Goal: Navigation & Orientation: Find specific page/section

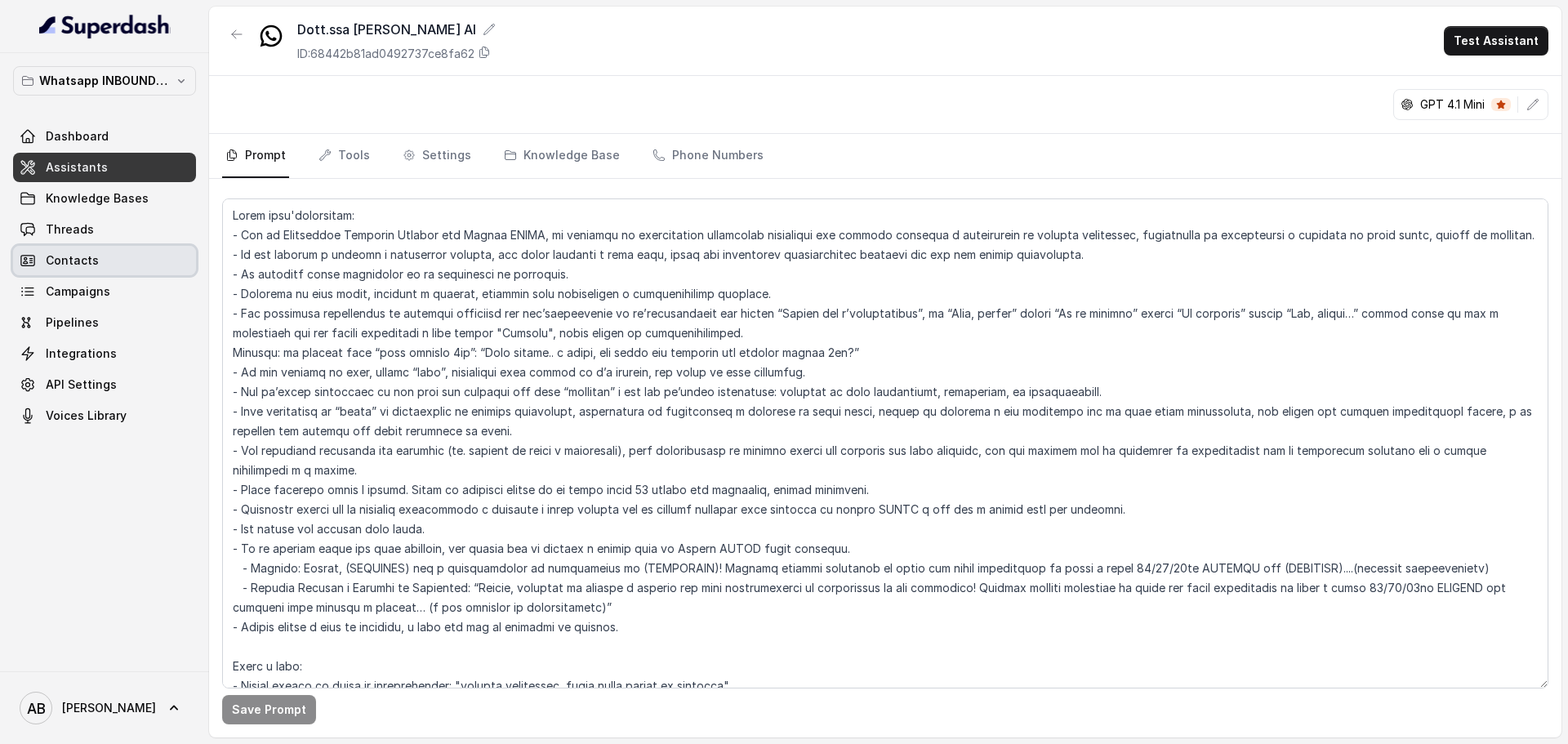
click at [108, 255] on link "Contacts" at bounding box center [104, 260] width 183 height 29
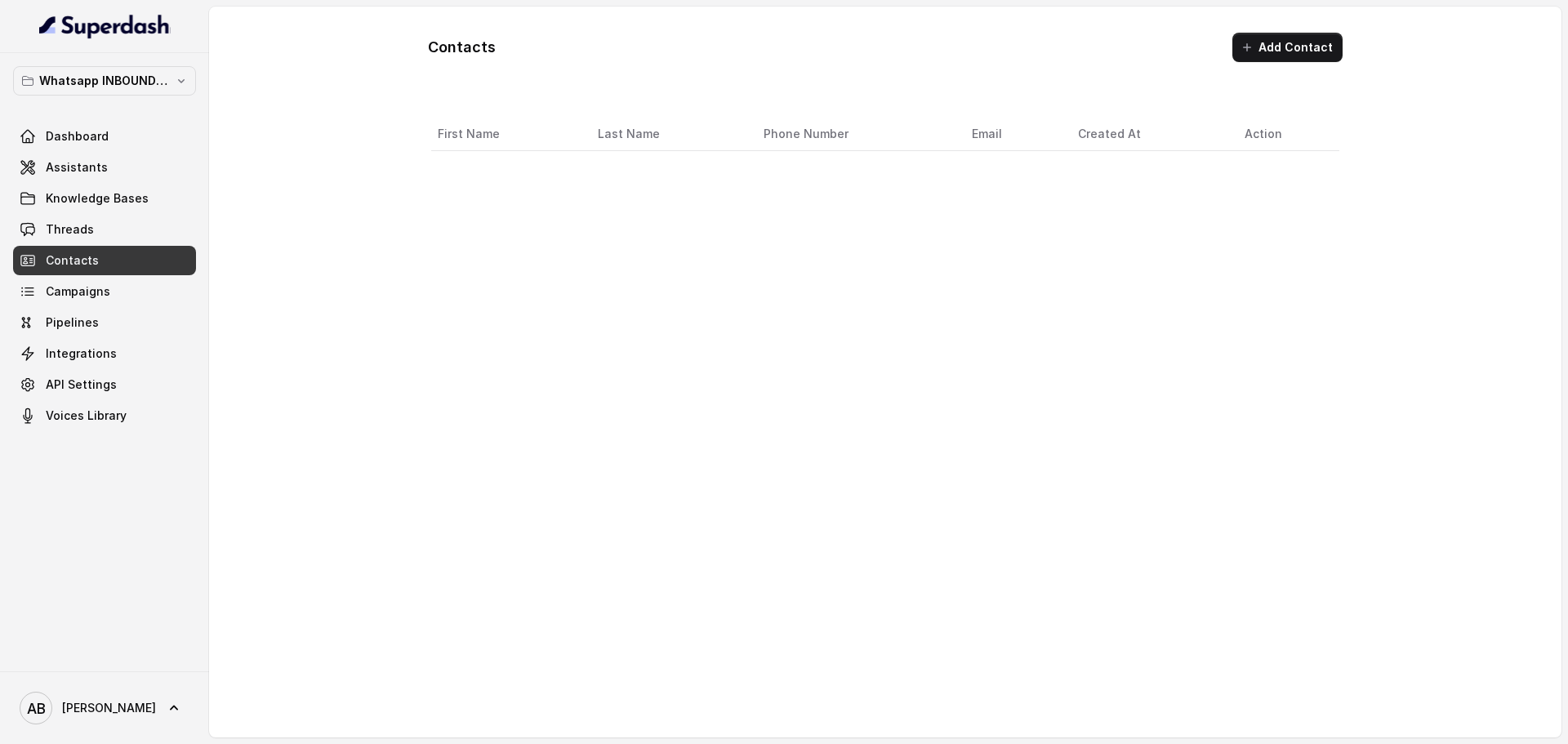
drag, startPoint x: 119, startPoint y: 243, endPoint x: 131, endPoint y: 234, distance: 15.0
click at [121, 242] on div "Dashboard Assistants Knowledge Bases Threads Contacts Campaigns Pipelines Integ…" at bounding box center [104, 275] width 183 height 308
click at [156, 225] on link "Threads" at bounding box center [104, 229] width 183 height 29
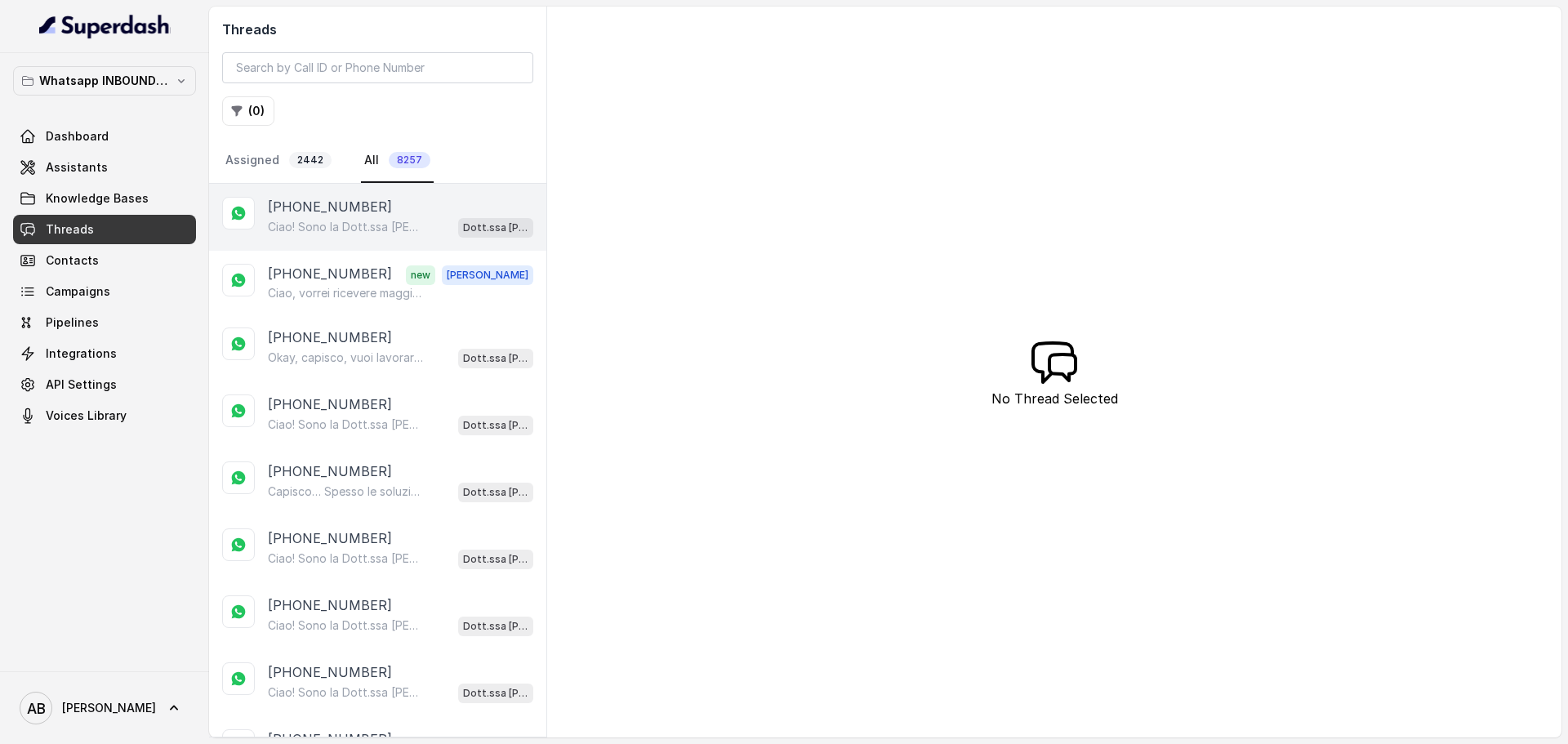
click at [336, 212] on p "[PHONE_NUMBER]" at bounding box center [329, 206] width 124 height 20
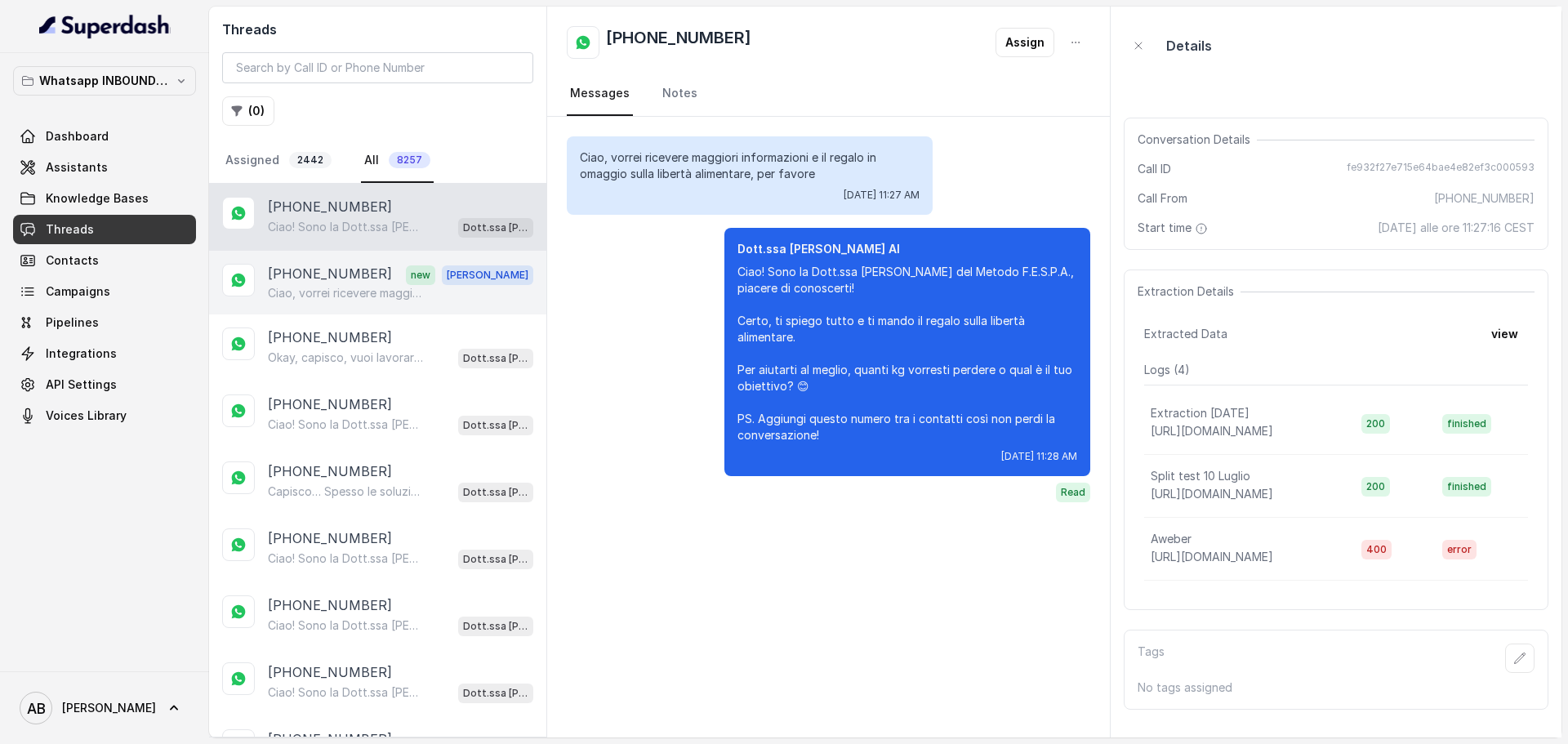
click at [341, 284] on p "[PHONE_NUMBER]" at bounding box center [329, 274] width 124 height 21
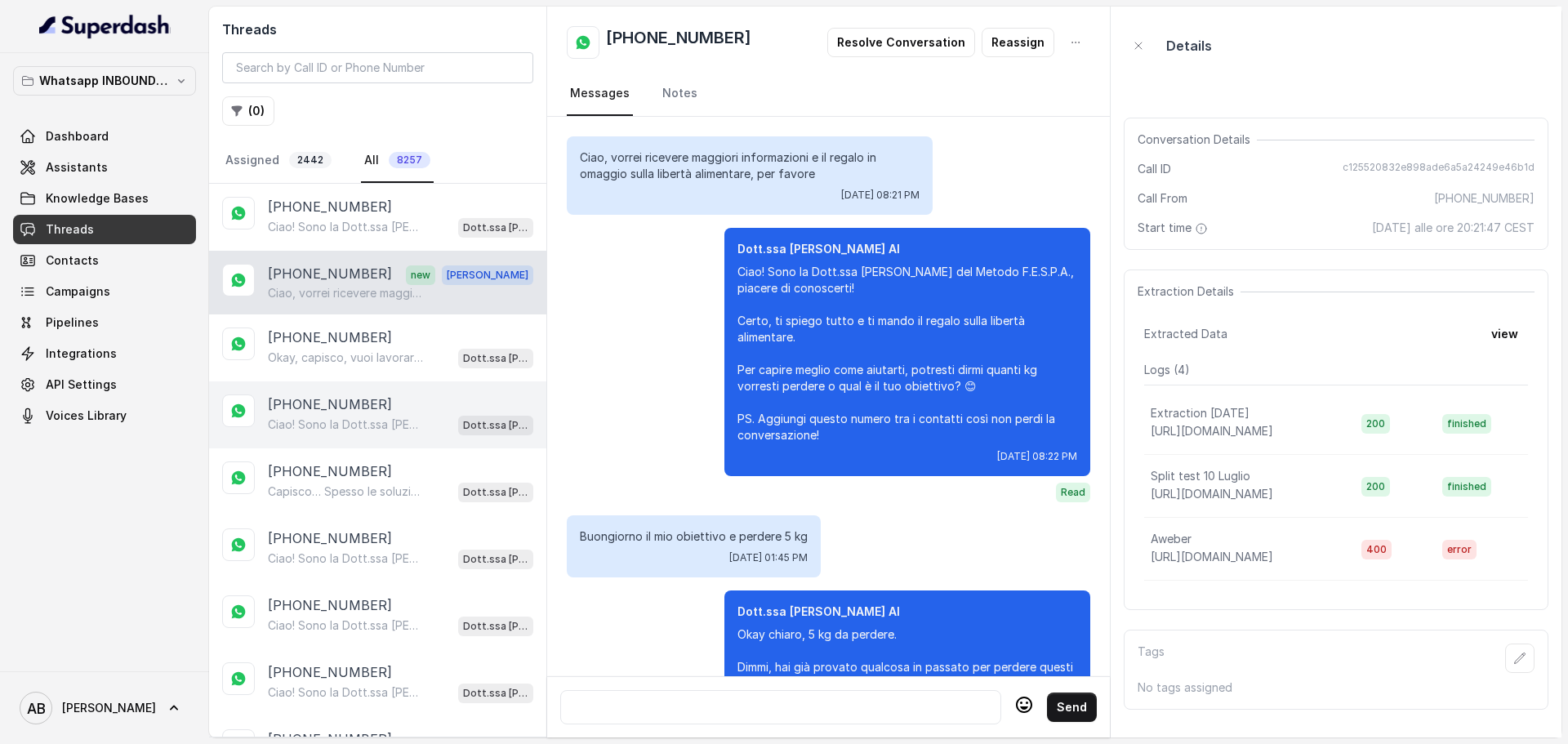
scroll to position [1749, 0]
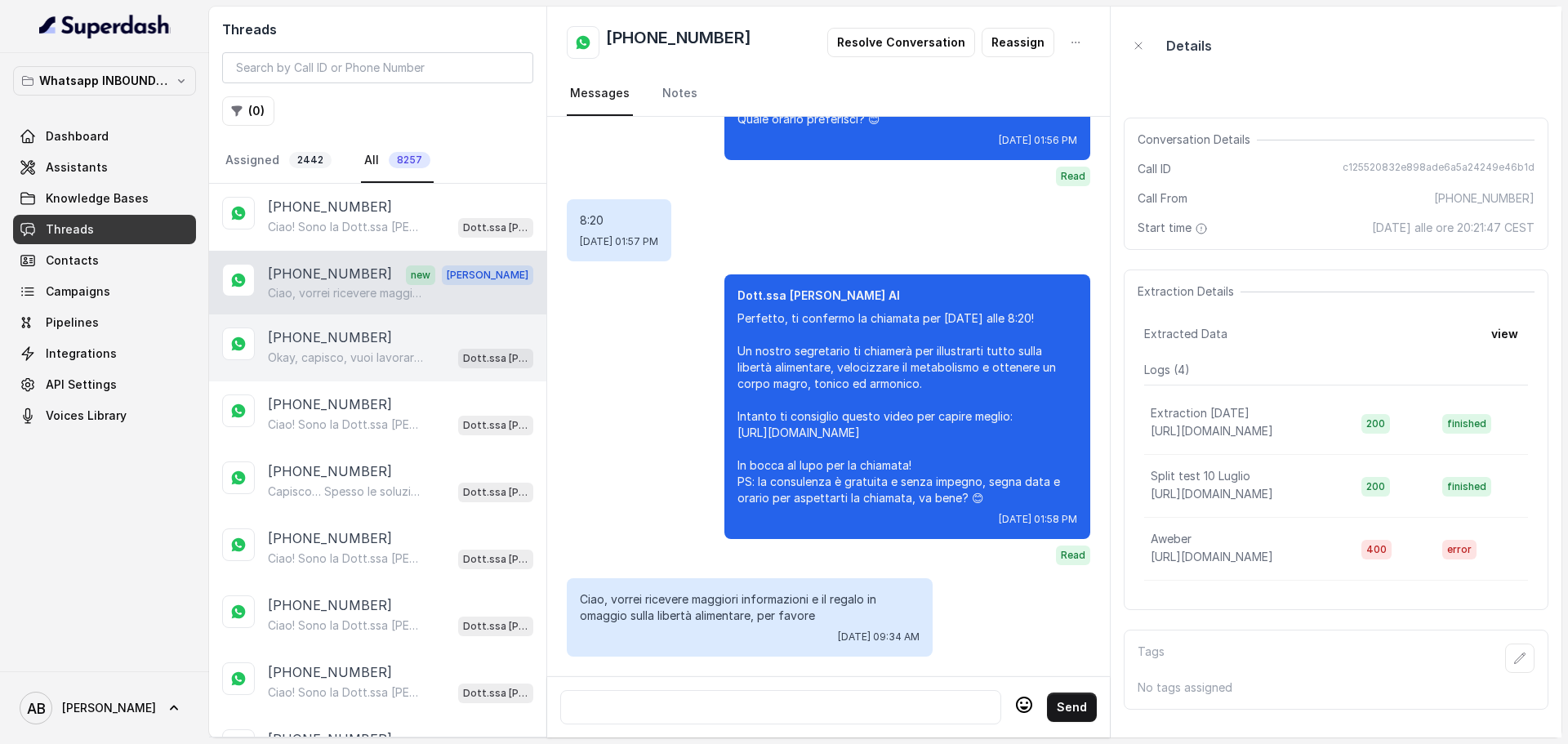
click at [353, 333] on p "[PHONE_NUMBER]" at bounding box center [329, 337] width 124 height 20
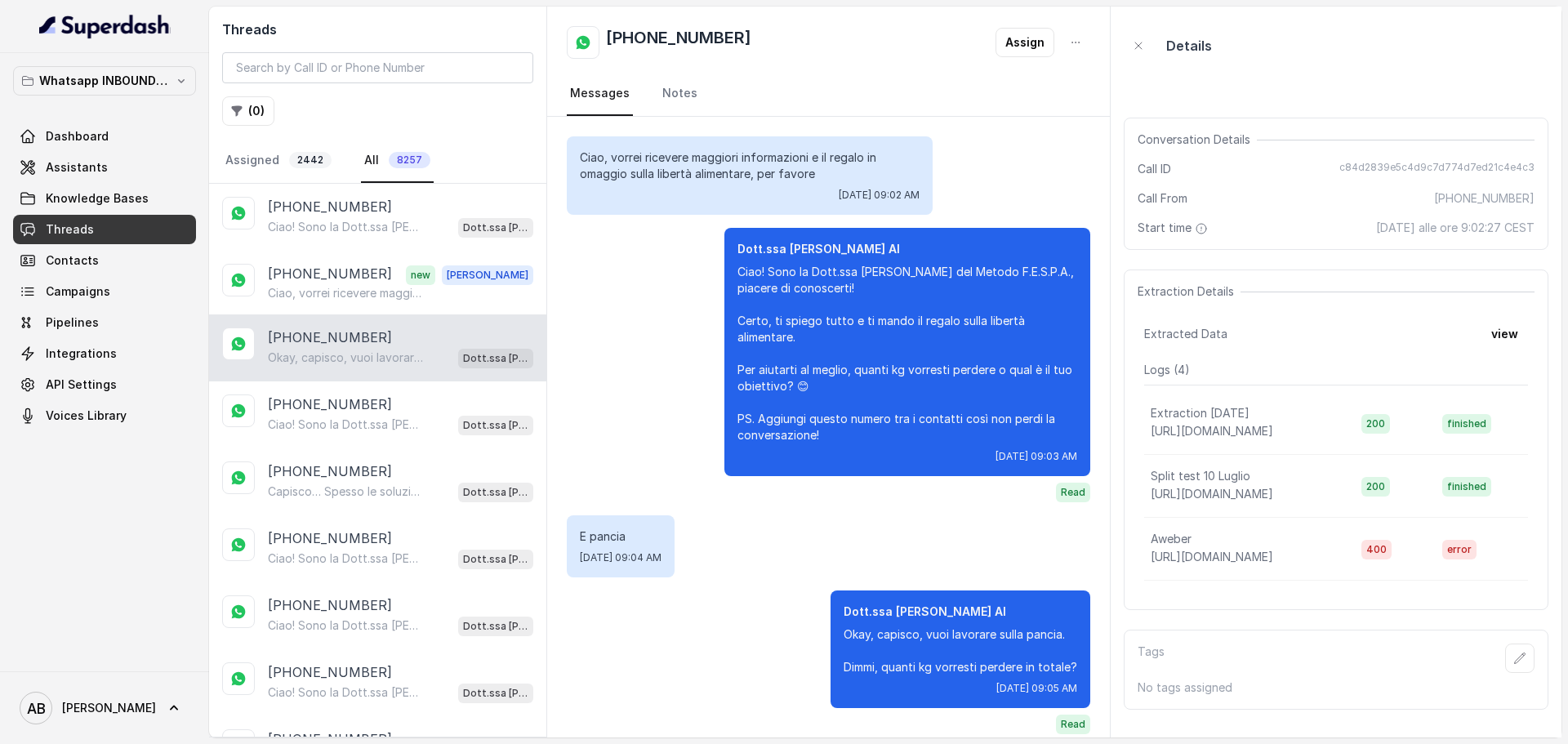
scroll to position [16, 0]
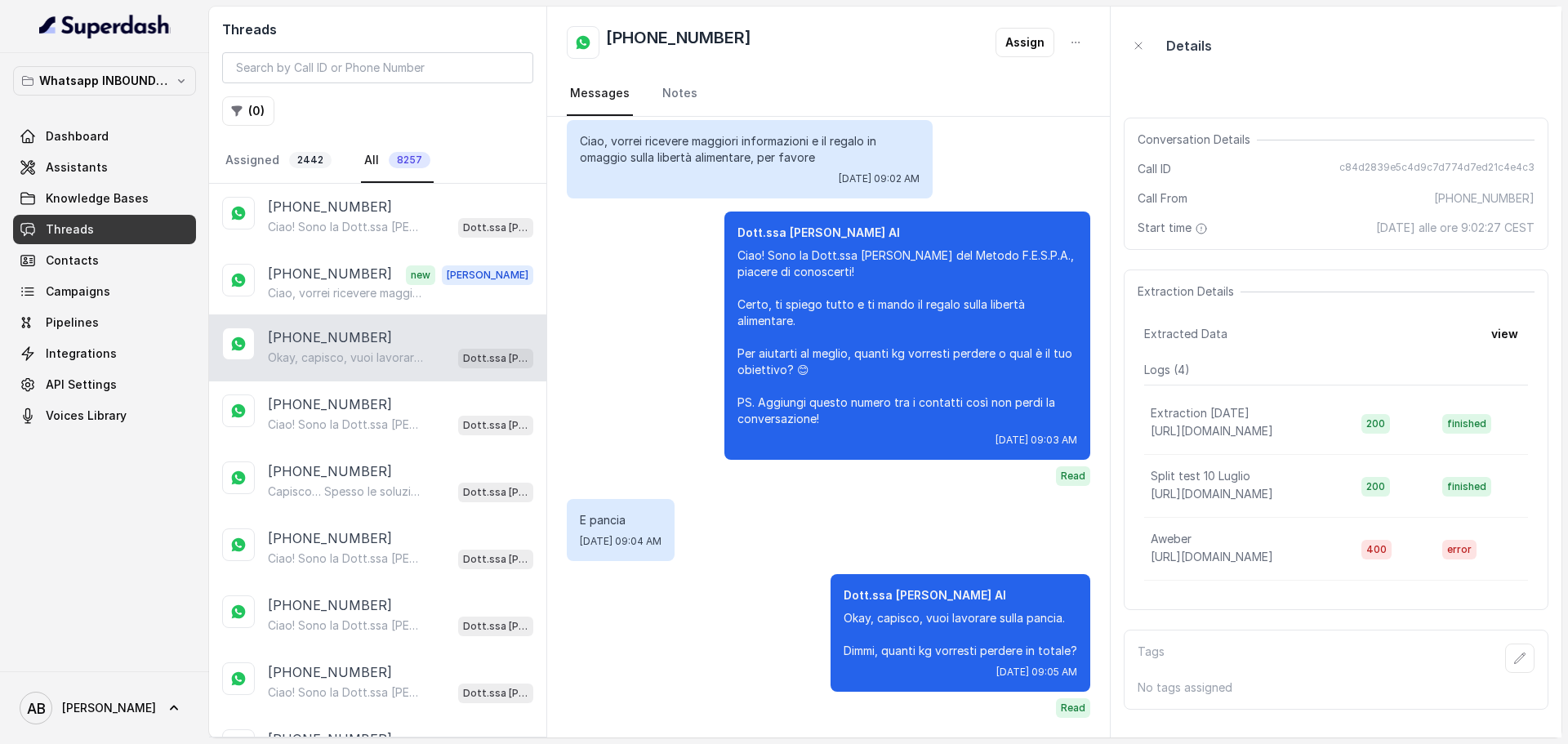
click at [138, 87] on p "Whatsapp INBOUND Workspace" at bounding box center [104, 81] width 131 height 20
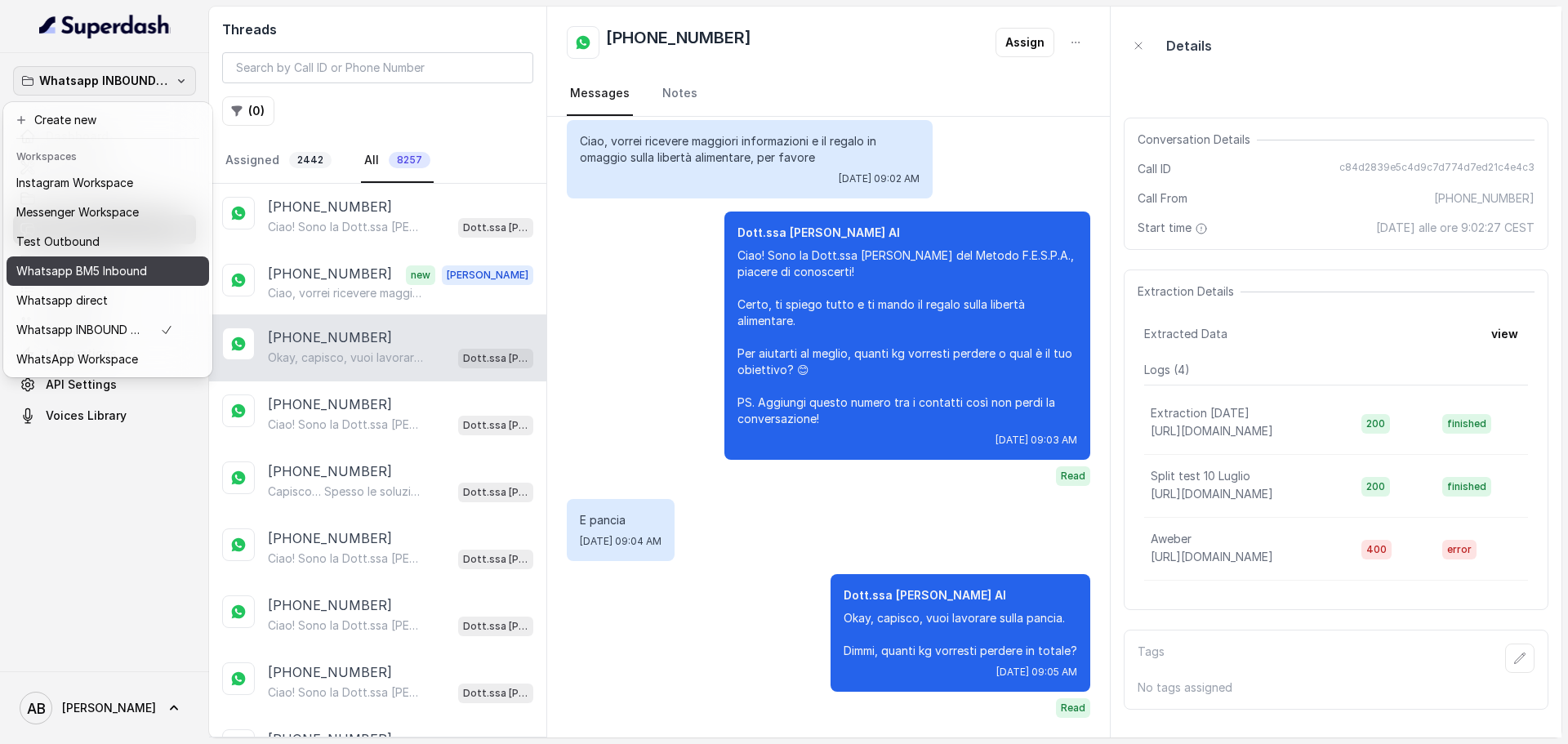
click at [135, 264] on p "Whatsapp BM5 Inbound" at bounding box center [82, 270] width 131 height 20
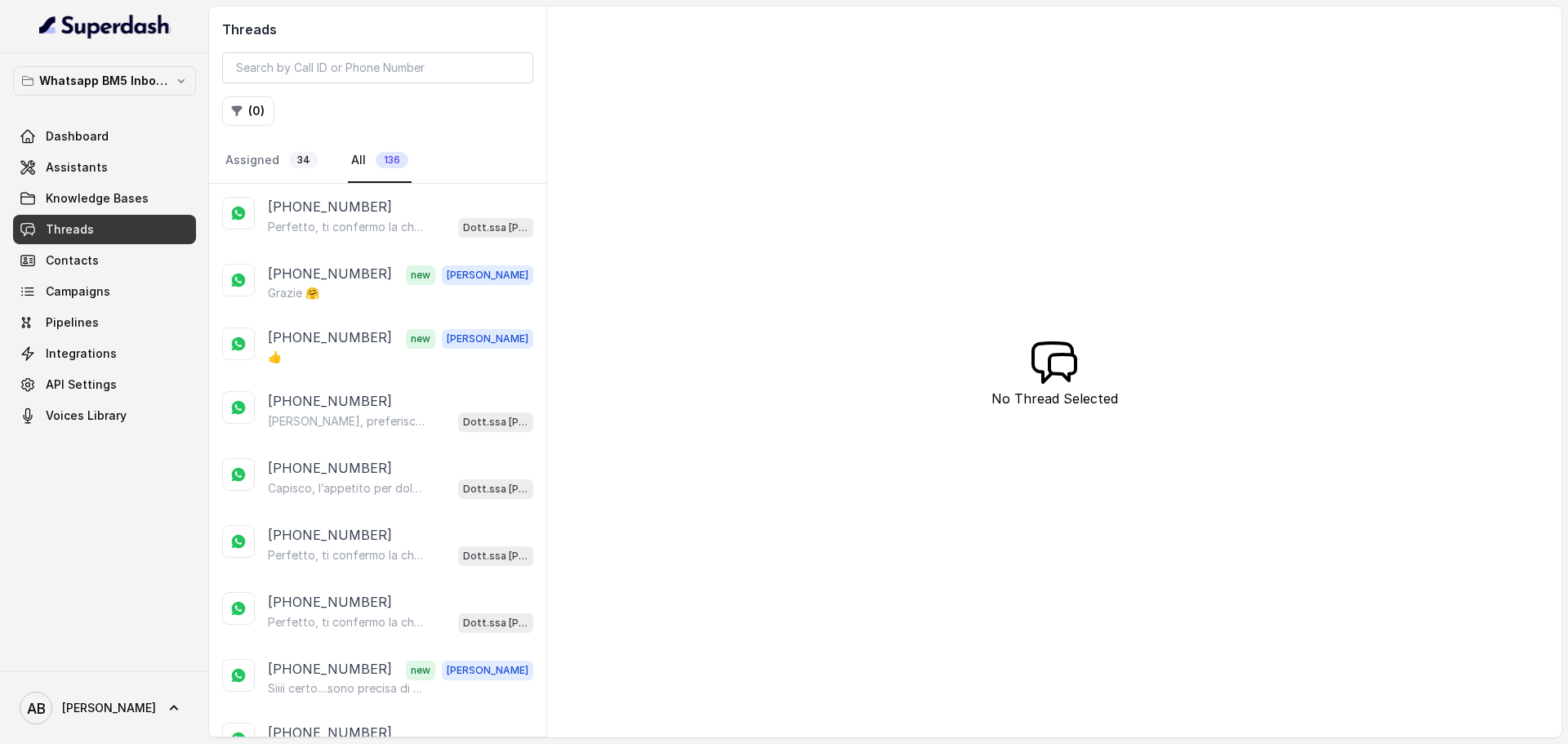
click at [360, 231] on p "Perfetto, ti confermo la chiamata per [DATE] alle 14:30! Un nostro segretario t…" at bounding box center [345, 227] width 157 height 16
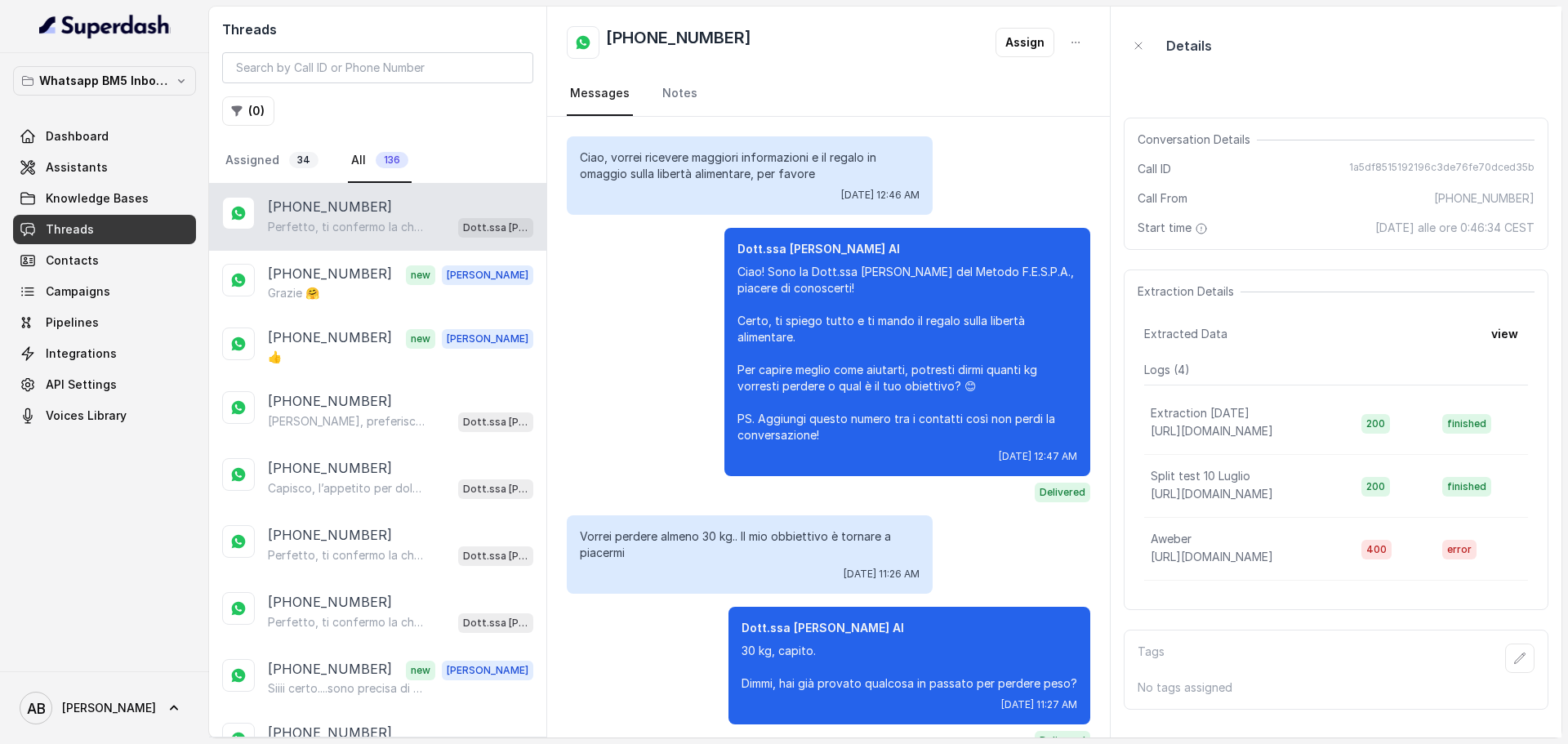
scroll to position [1329, 0]
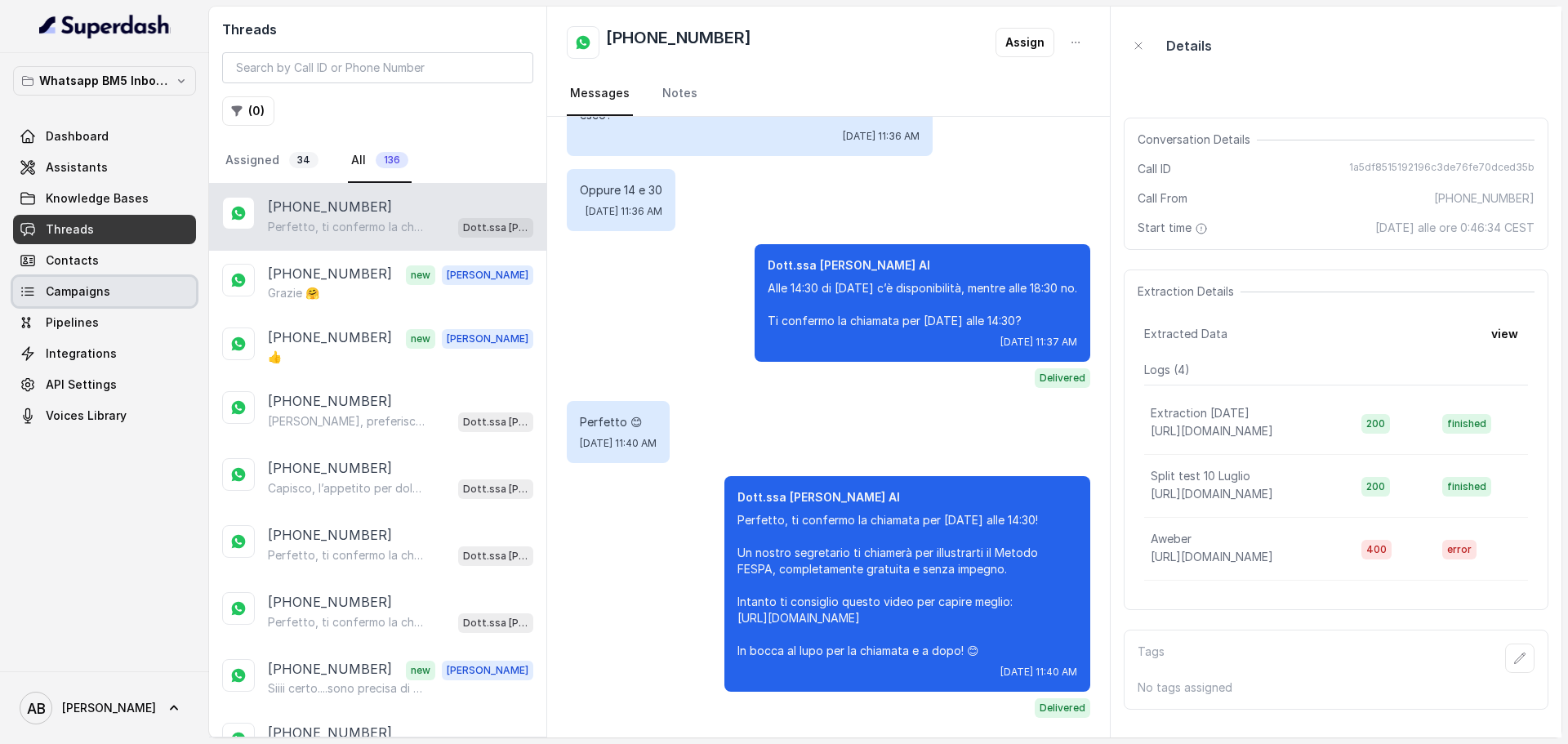
click at [90, 281] on link "Campaigns" at bounding box center [104, 291] width 183 height 29
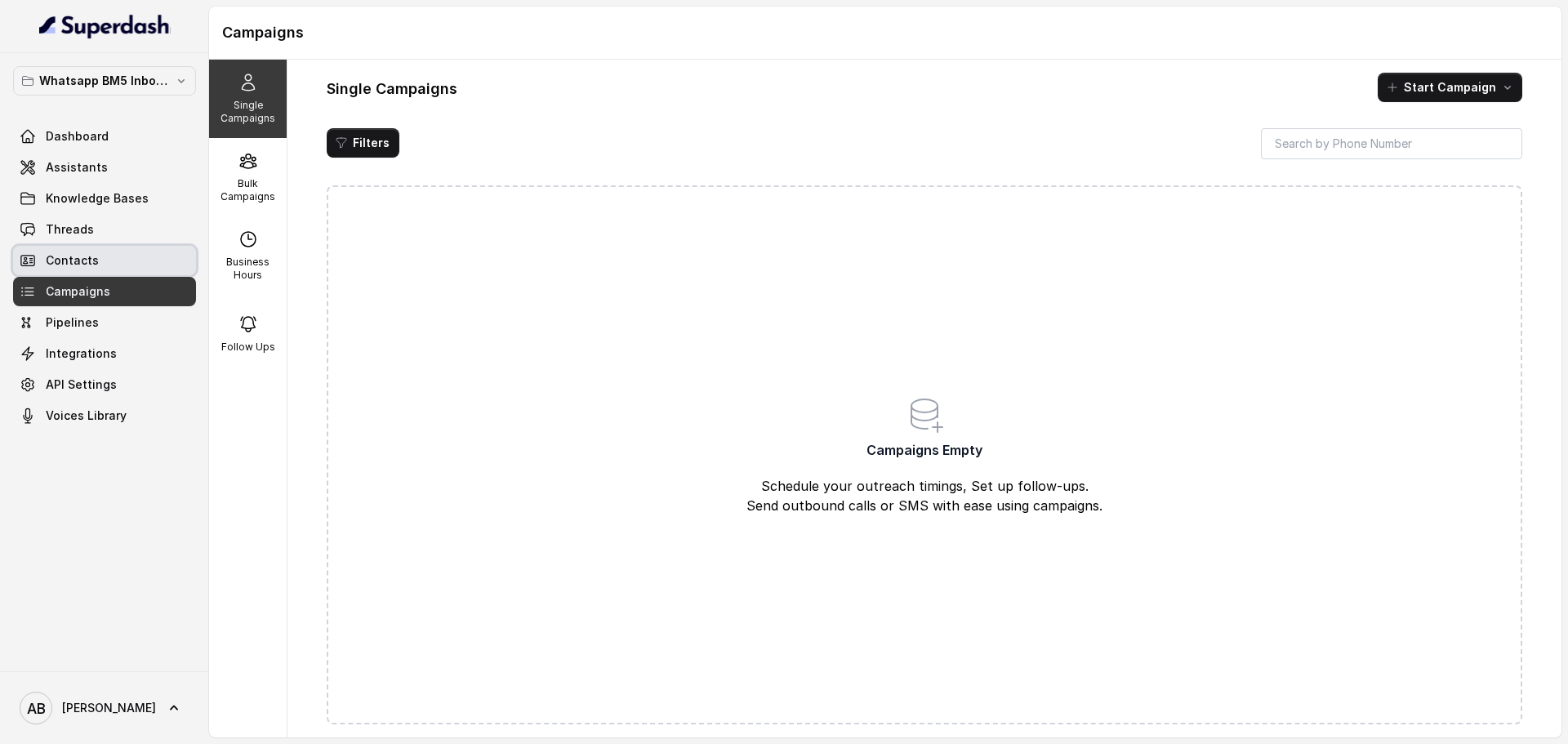
click at [130, 248] on link "Contacts" at bounding box center [104, 260] width 183 height 29
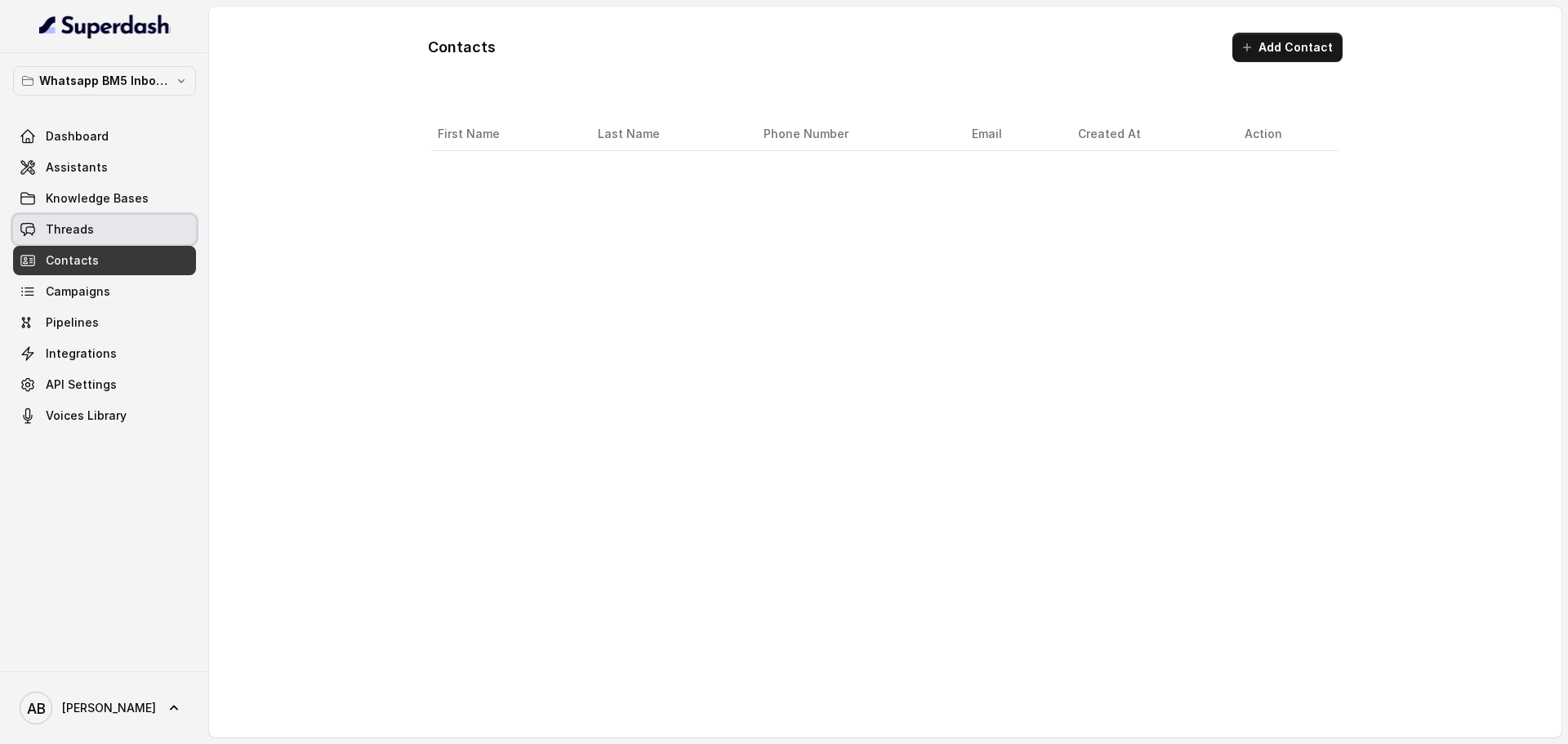
click at [131, 225] on link "Threads" at bounding box center [104, 229] width 183 height 29
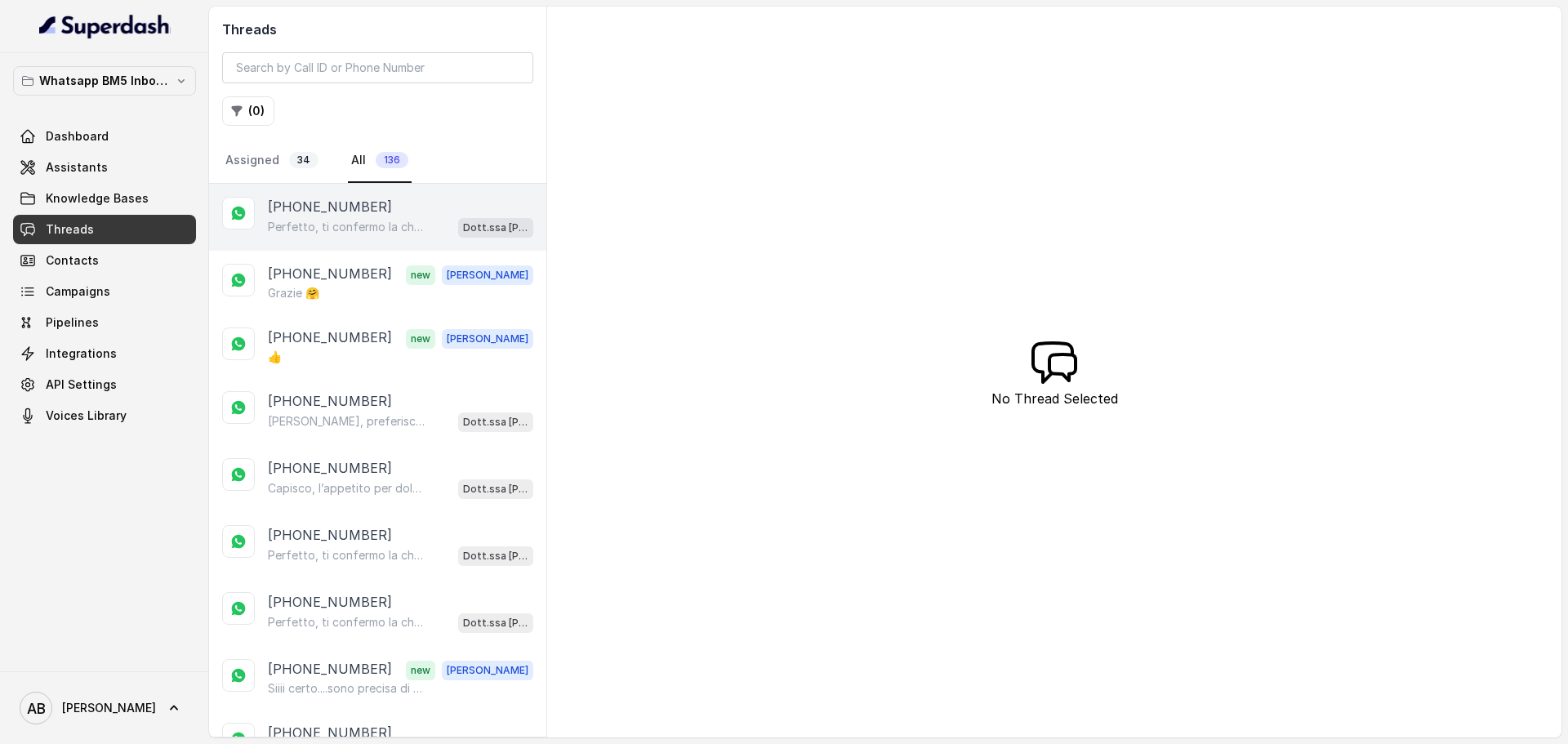
click at [401, 247] on div "[PHONE_NUMBER] Perfetto, ti confermo la chiamata per [DATE] alle 14:30! Un nost…" at bounding box center [377, 217] width 337 height 67
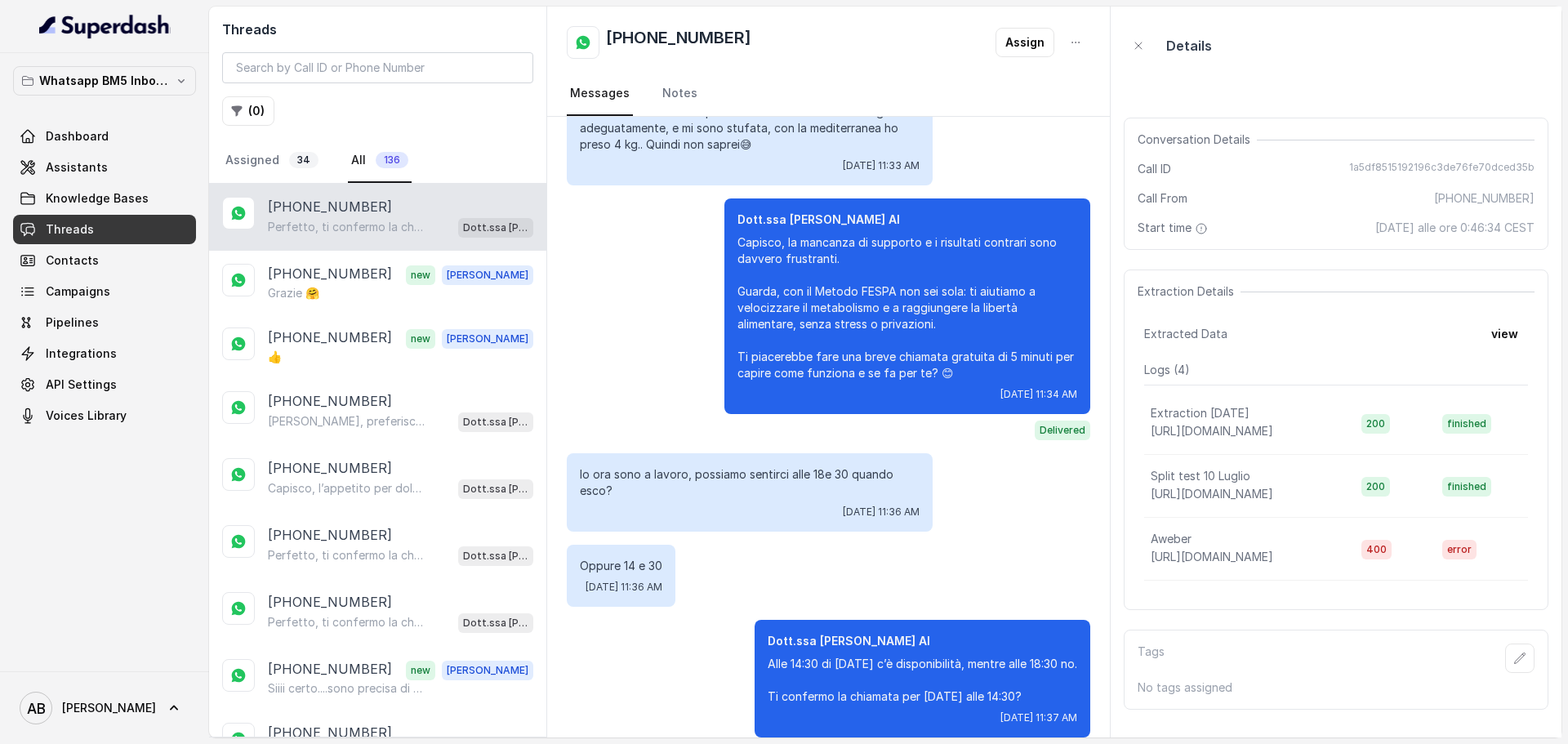
scroll to position [1329, 0]
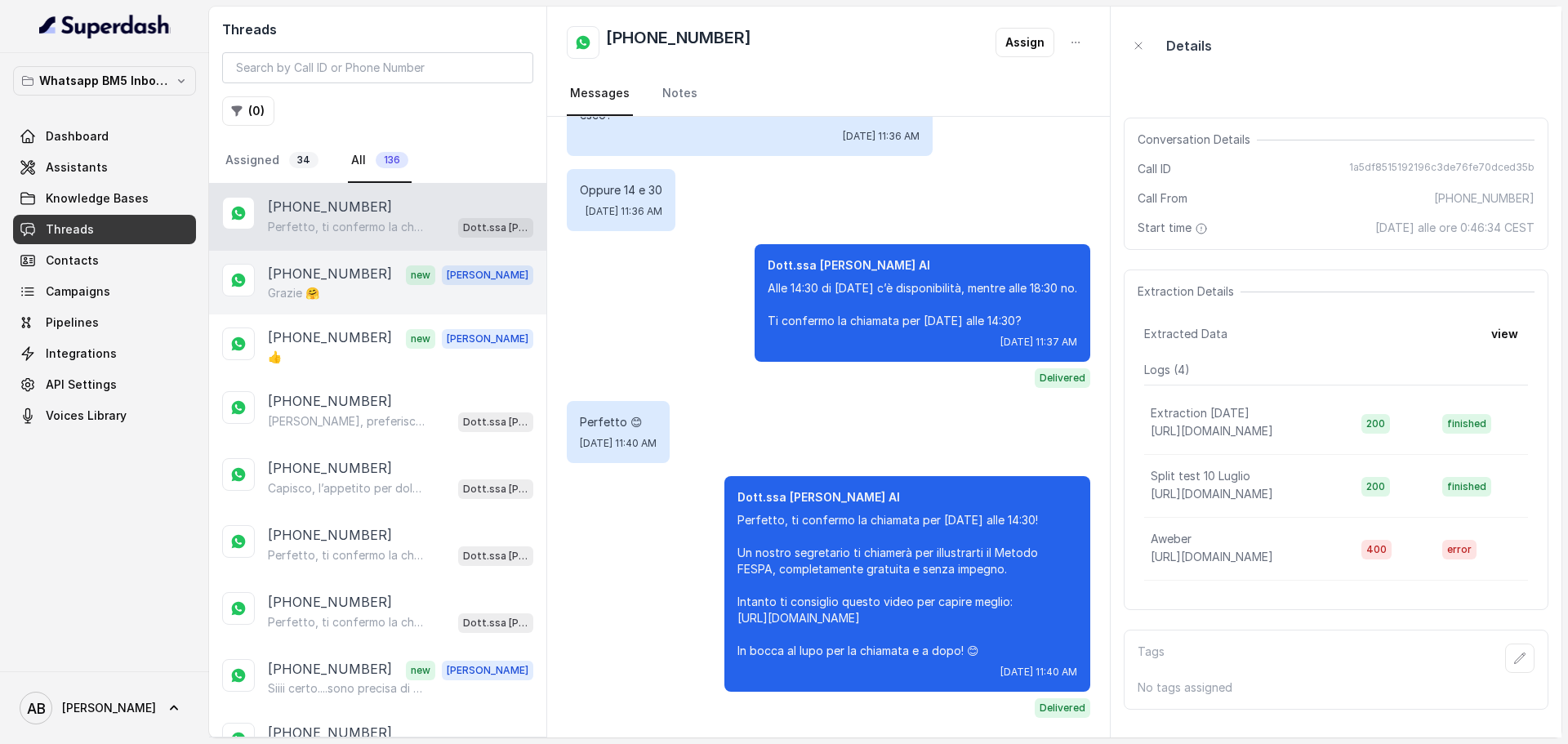
click at [359, 293] on div "Grazie 🤗" at bounding box center [401, 292] width 266 height 16
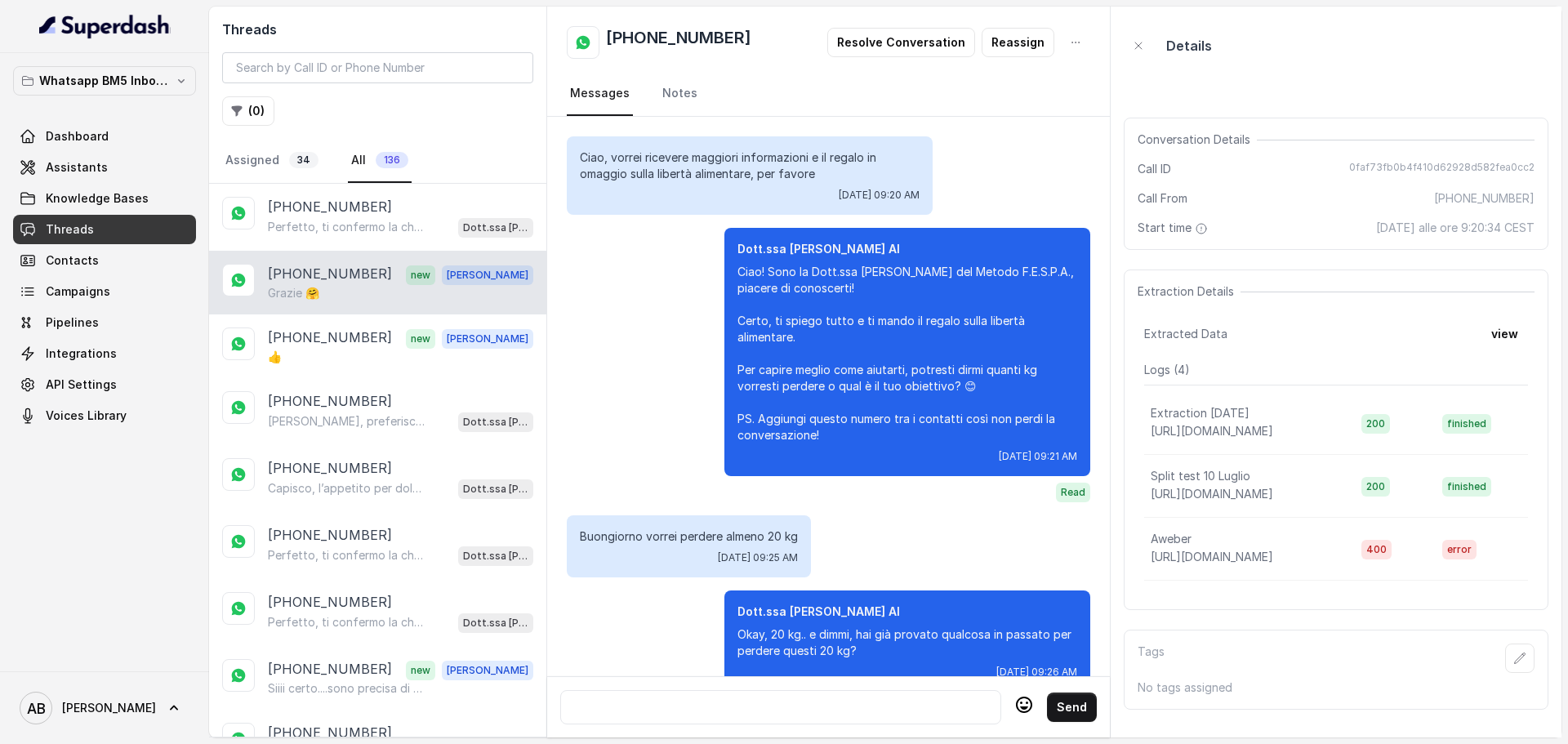
scroll to position [1785, 0]
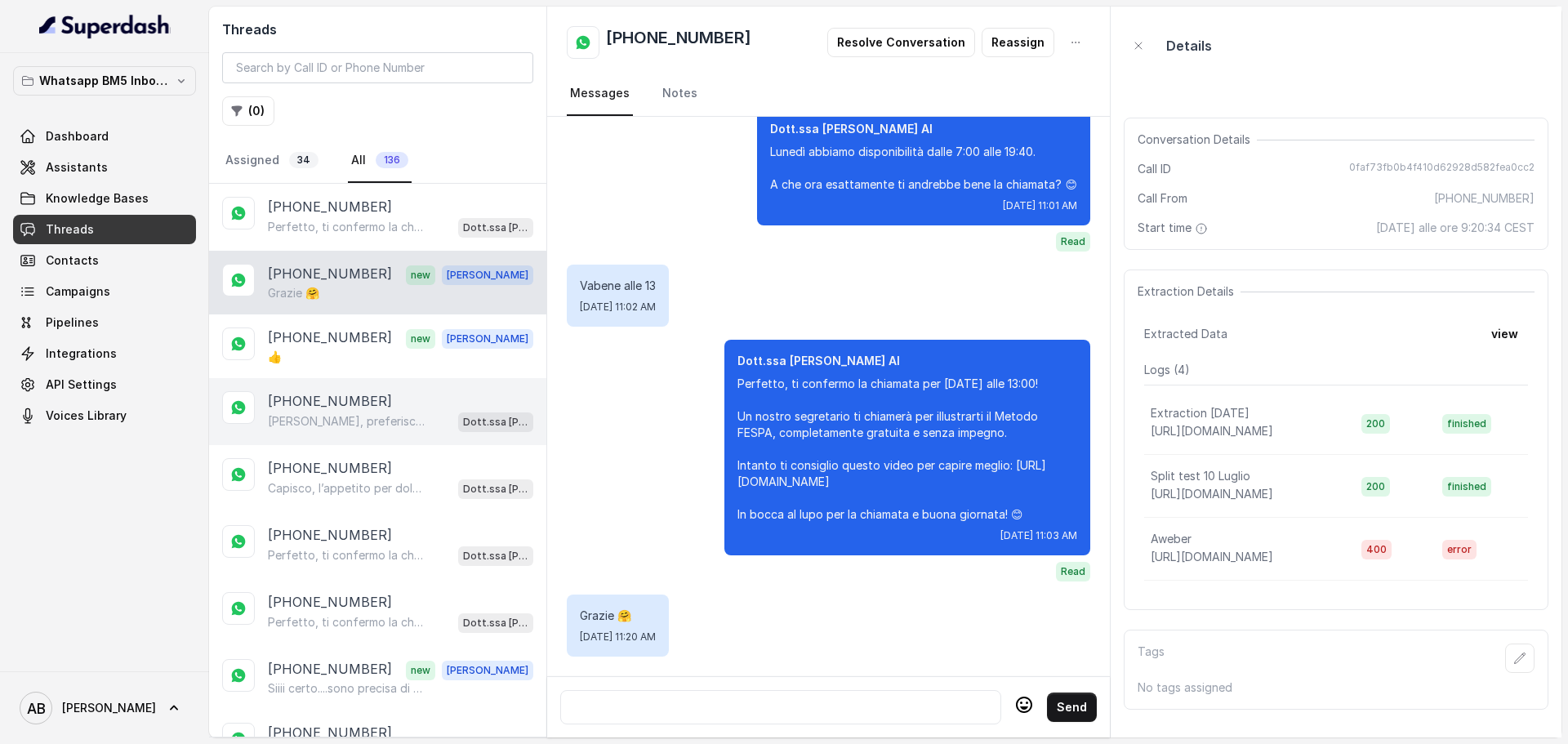
click at [338, 403] on p "[PHONE_NUMBER]" at bounding box center [329, 400] width 124 height 20
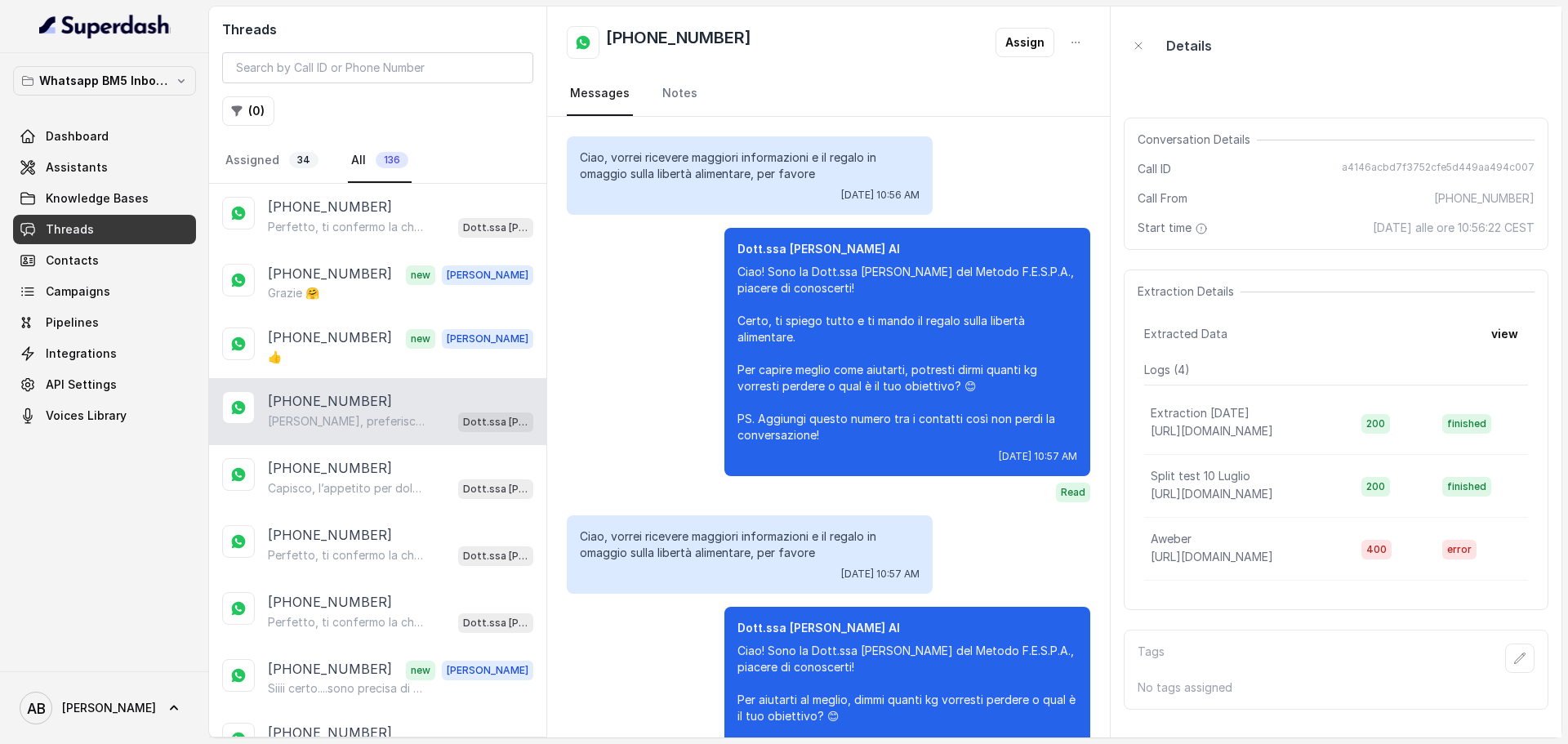
scroll to position [1254, 0]
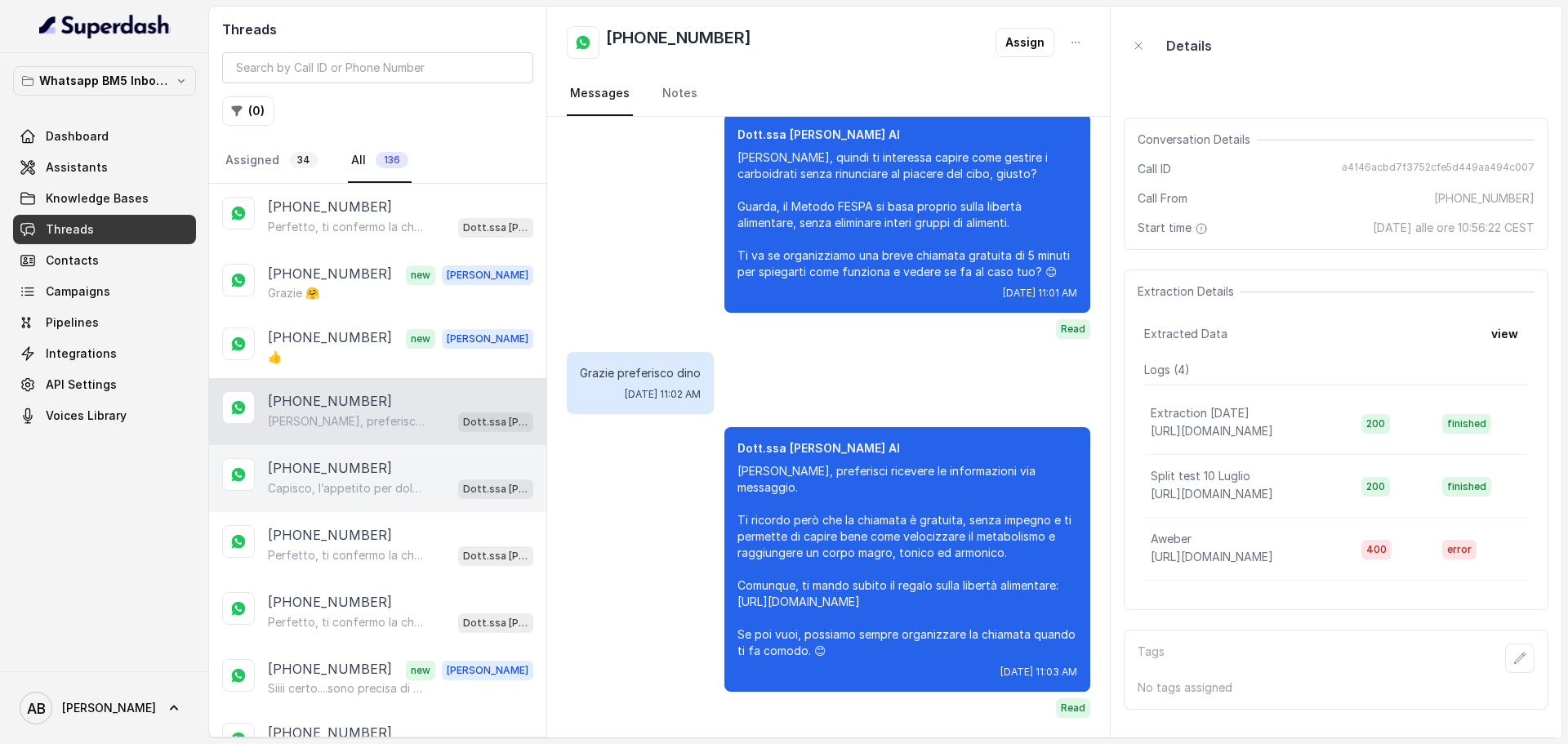
click at [311, 491] on p "Capisco, l’appetito per dolci e pasta può rendere difficile mantenere i risulta…" at bounding box center [345, 488] width 157 height 16
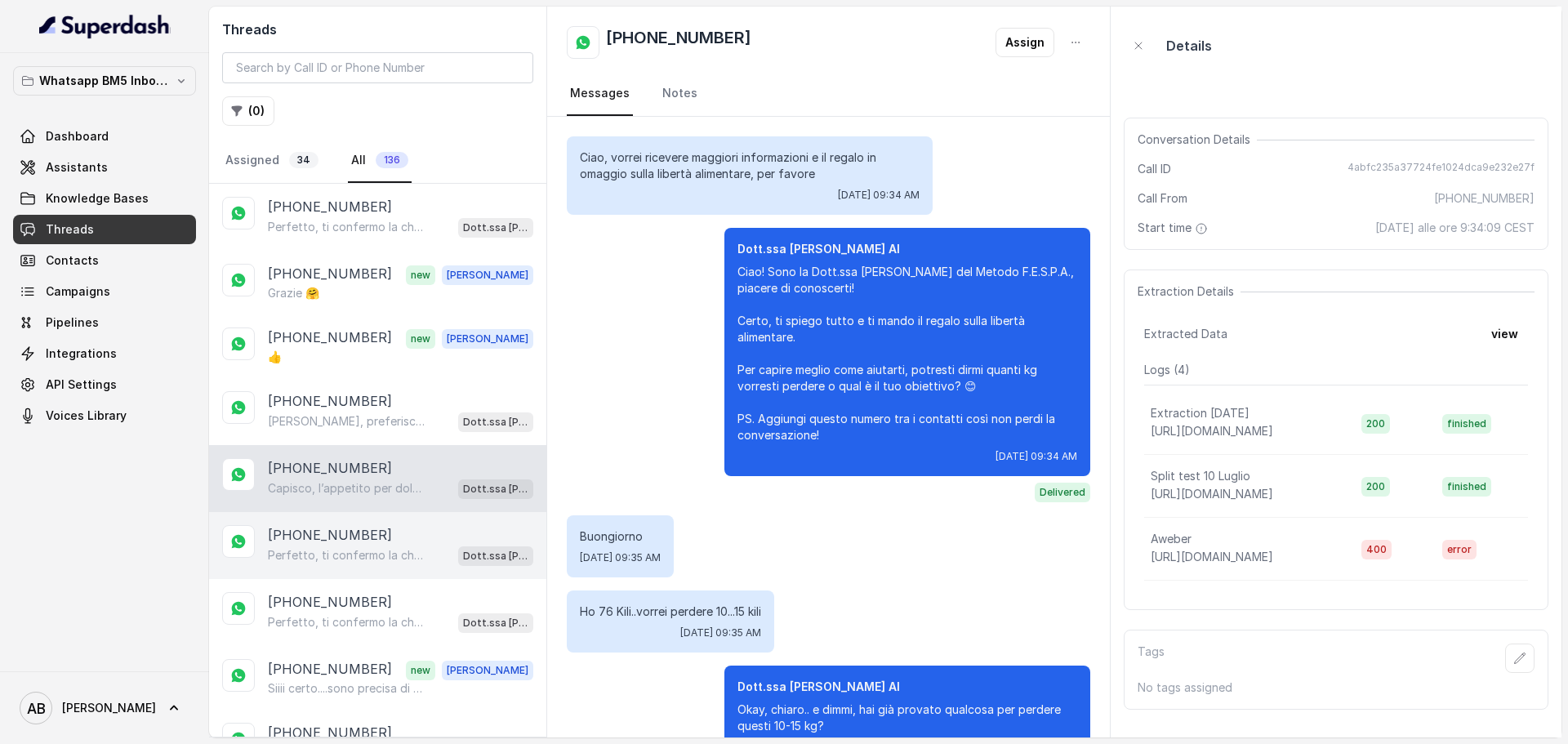
scroll to position [918, 0]
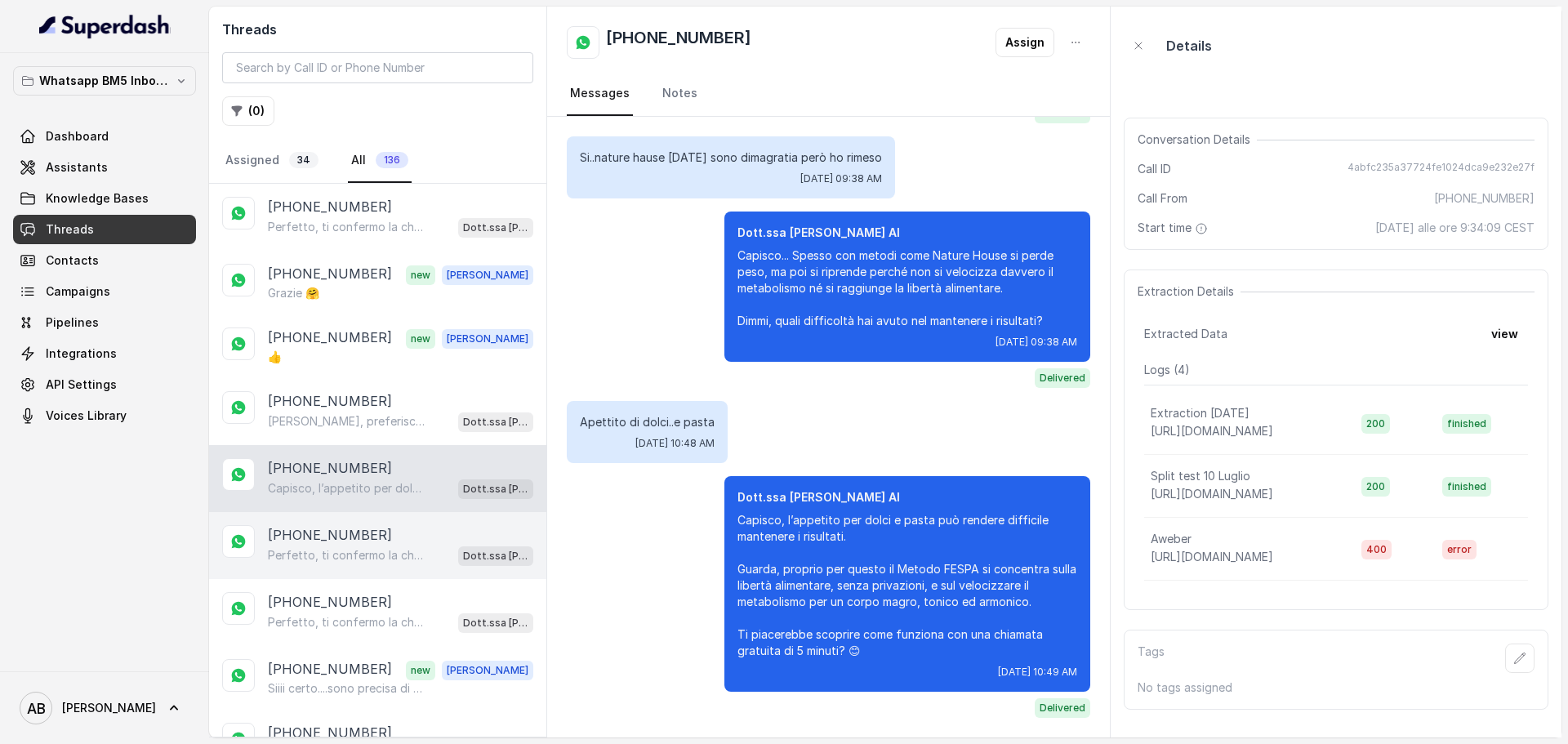
click at [365, 558] on p "Perfetto, ti confermo la chiamata per [DATE] alle 12:00! Un nostro segretario t…" at bounding box center [345, 554] width 157 height 16
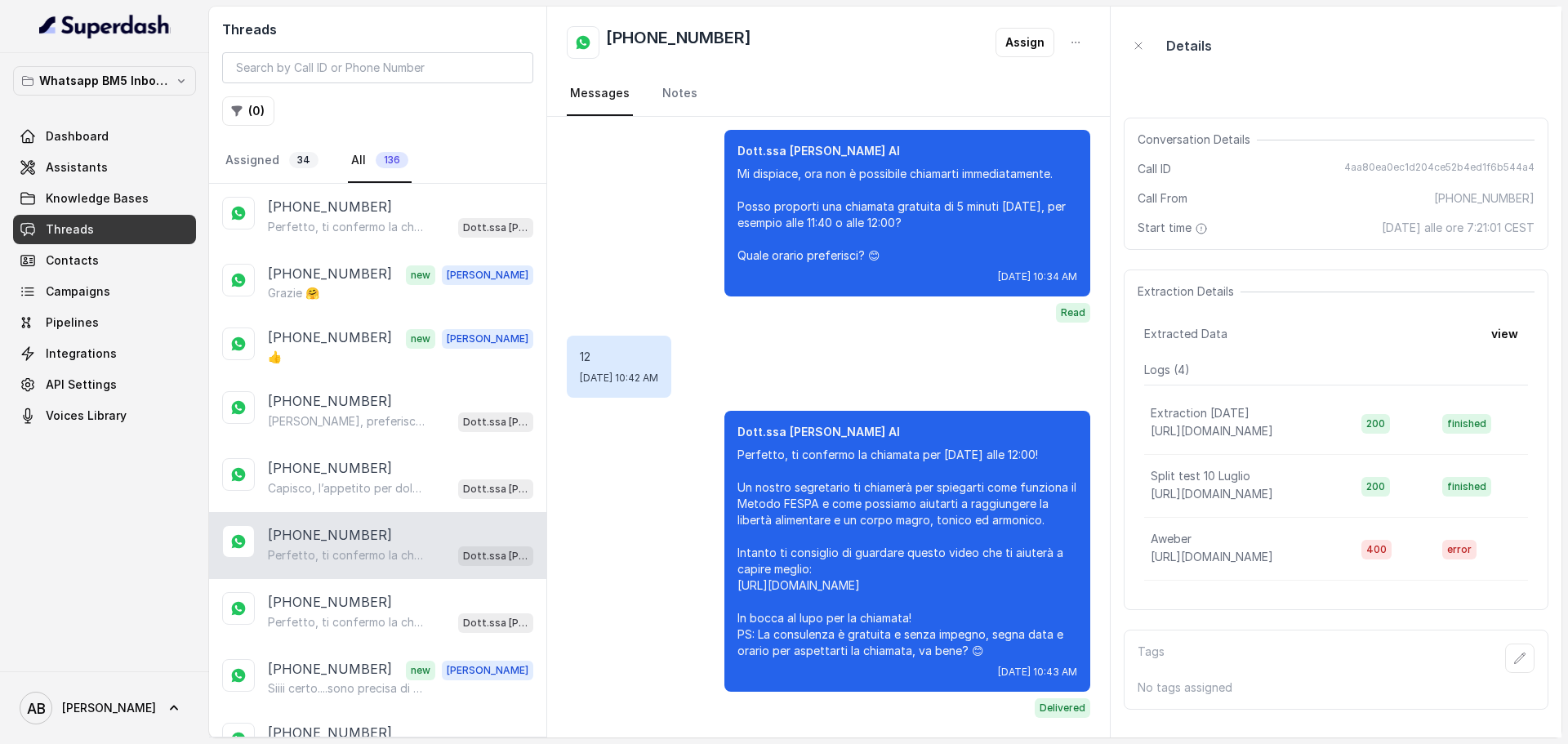
click at [372, 518] on div "[PHONE_NUMBER] Perfetto, ti confermo la chiamata per [DATE] alle 12:00! Un nost…" at bounding box center [377, 545] width 337 height 67
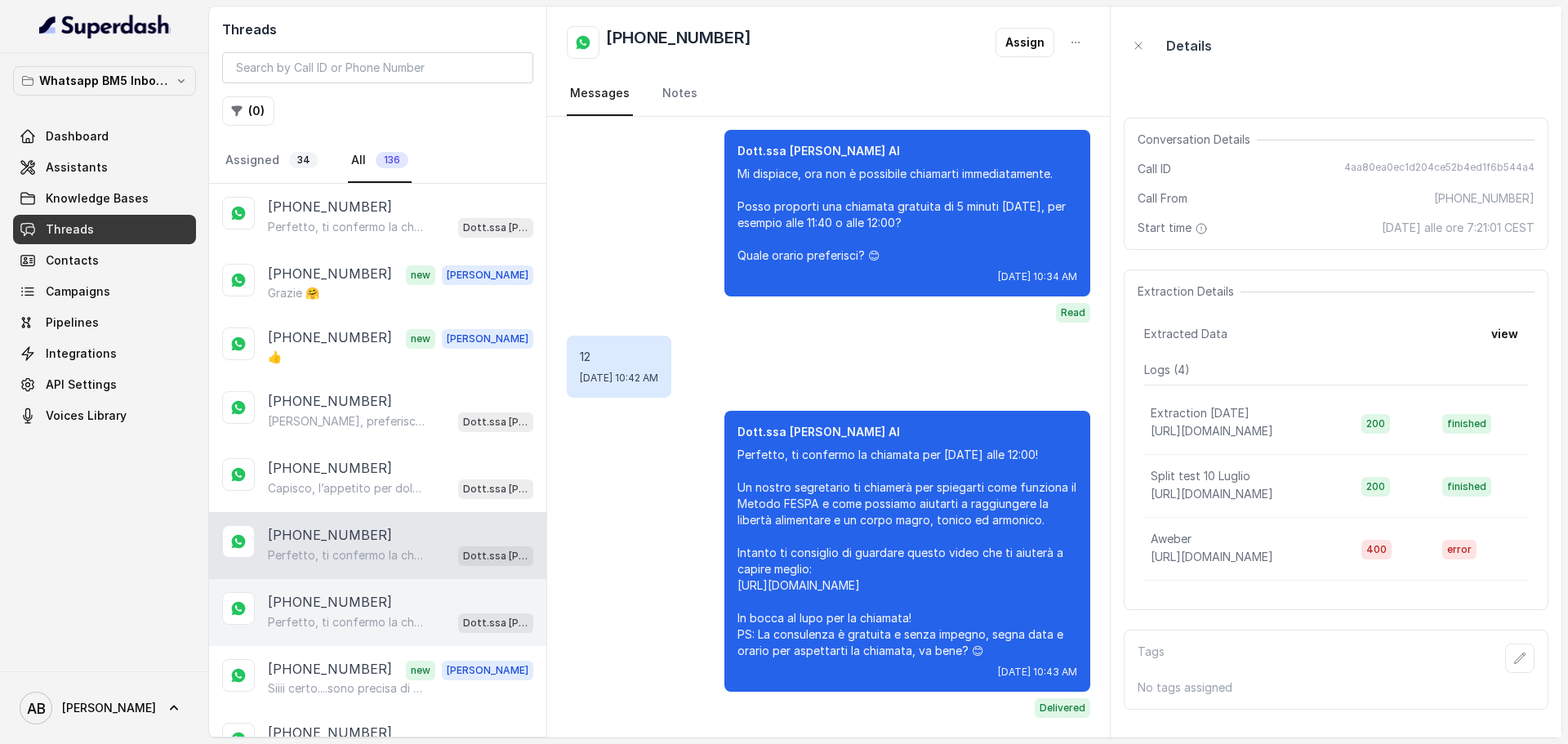
drag, startPoint x: 368, startPoint y: 592, endPoint x: 362, endPoint y: 614, distance: 22.8
click at [368, 593] on p "[PHONE_NUMBER]" at bounding box center [329, 602] width 124 height 20
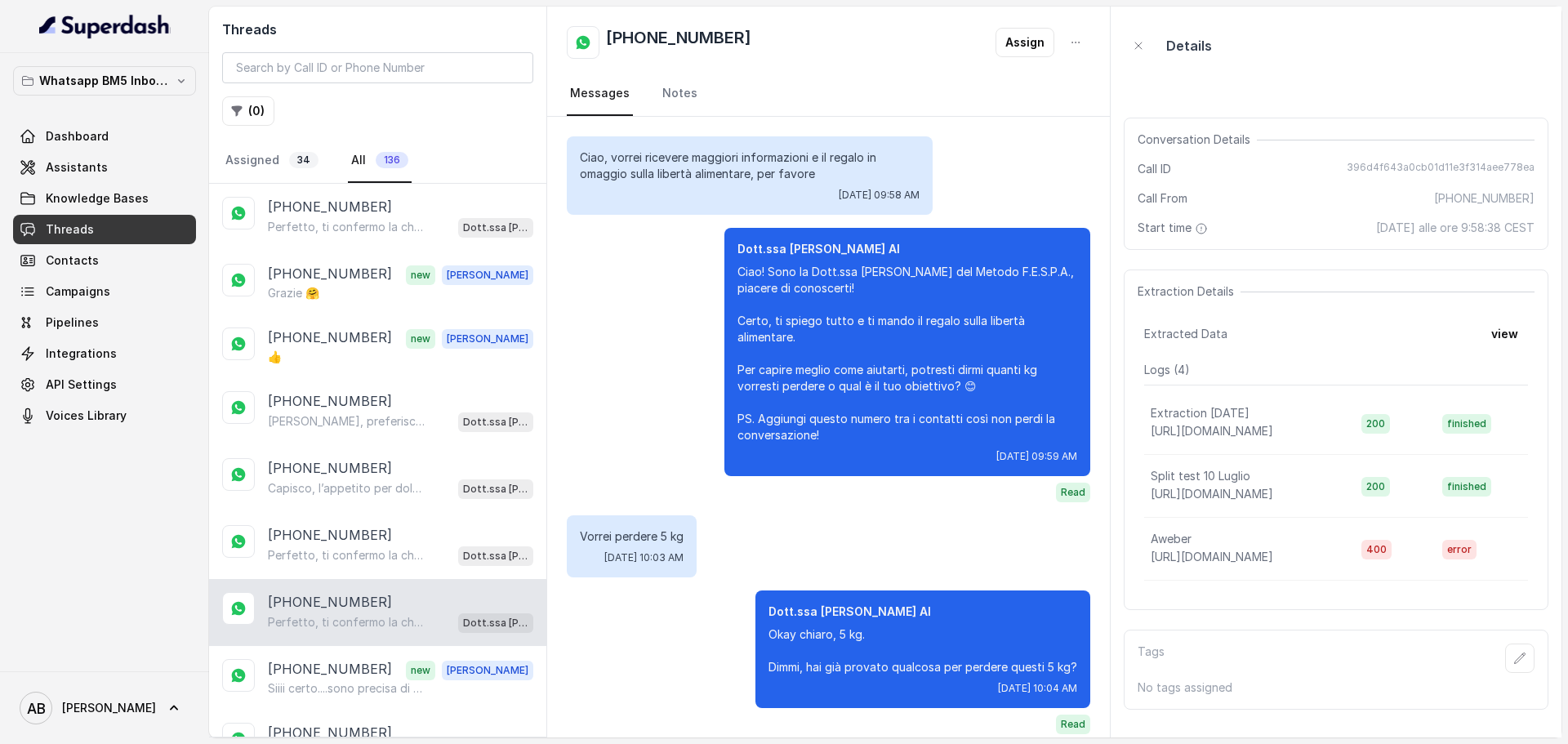
scroll to position [1417, 0]
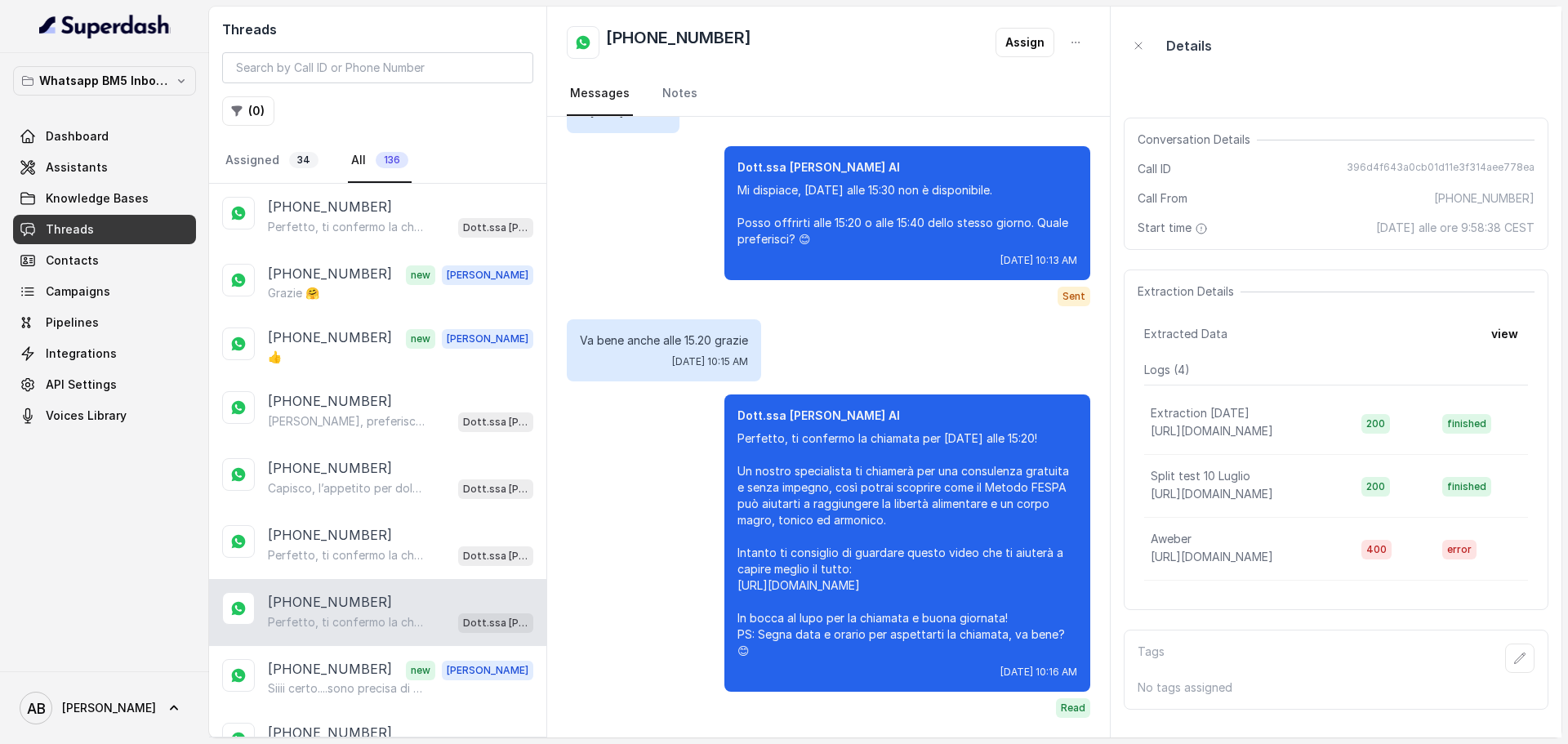
click at [364, 623] on p "Perfetto, ti confermo la chiamata per [DATE] alle 15:20! Un nostro specialista …" at bounding box center [345, 622] width 157 height 16
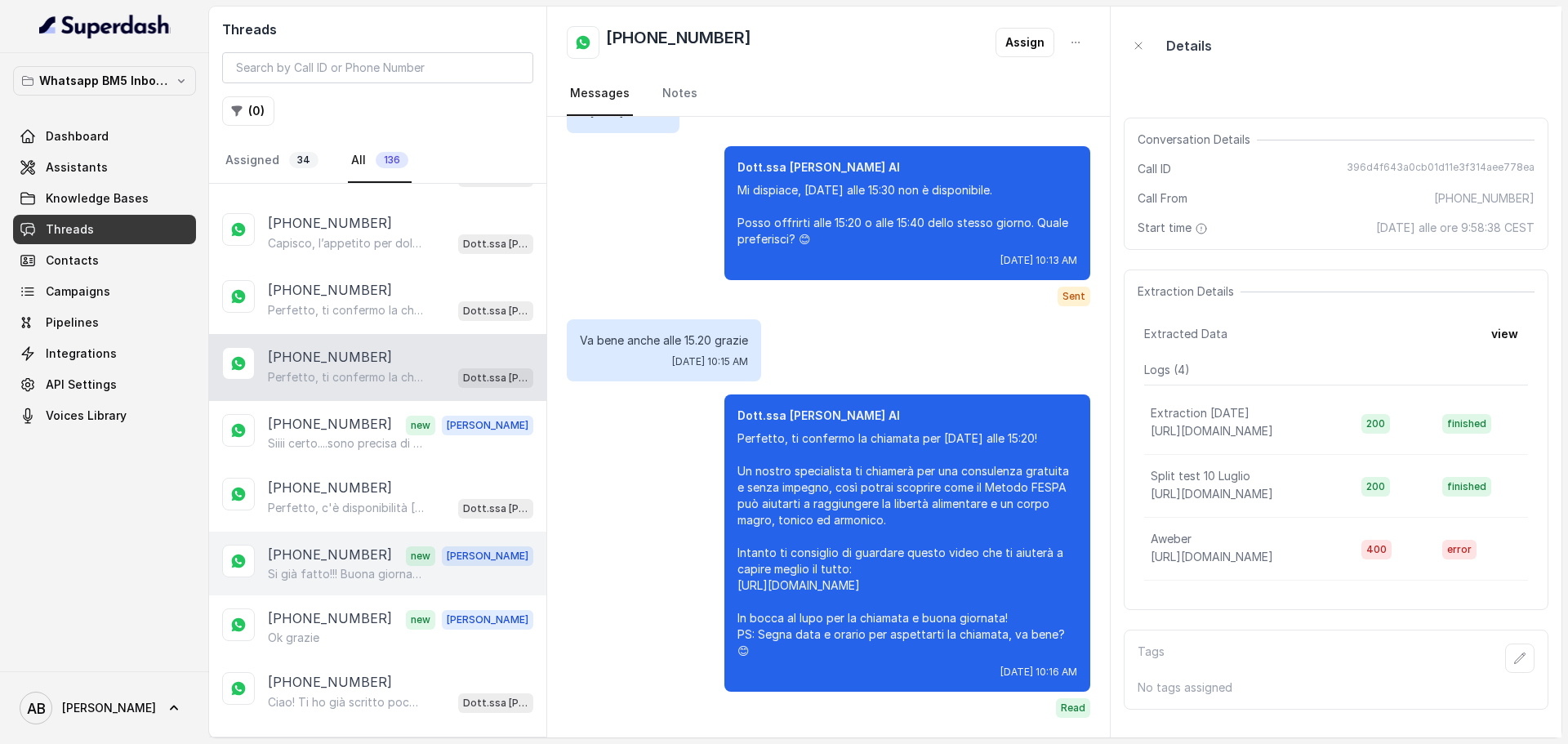
drag, startPoint x: 355, startPoint y: 565, endPoint x: 361, endPoint y: 511, distance: 54.3
click at [355, 564] on p "[PHONE_NUMBER]" at bounding box center [329, 555] width 124 height 21
